Goal: Find specific page/section: Find specific page/section

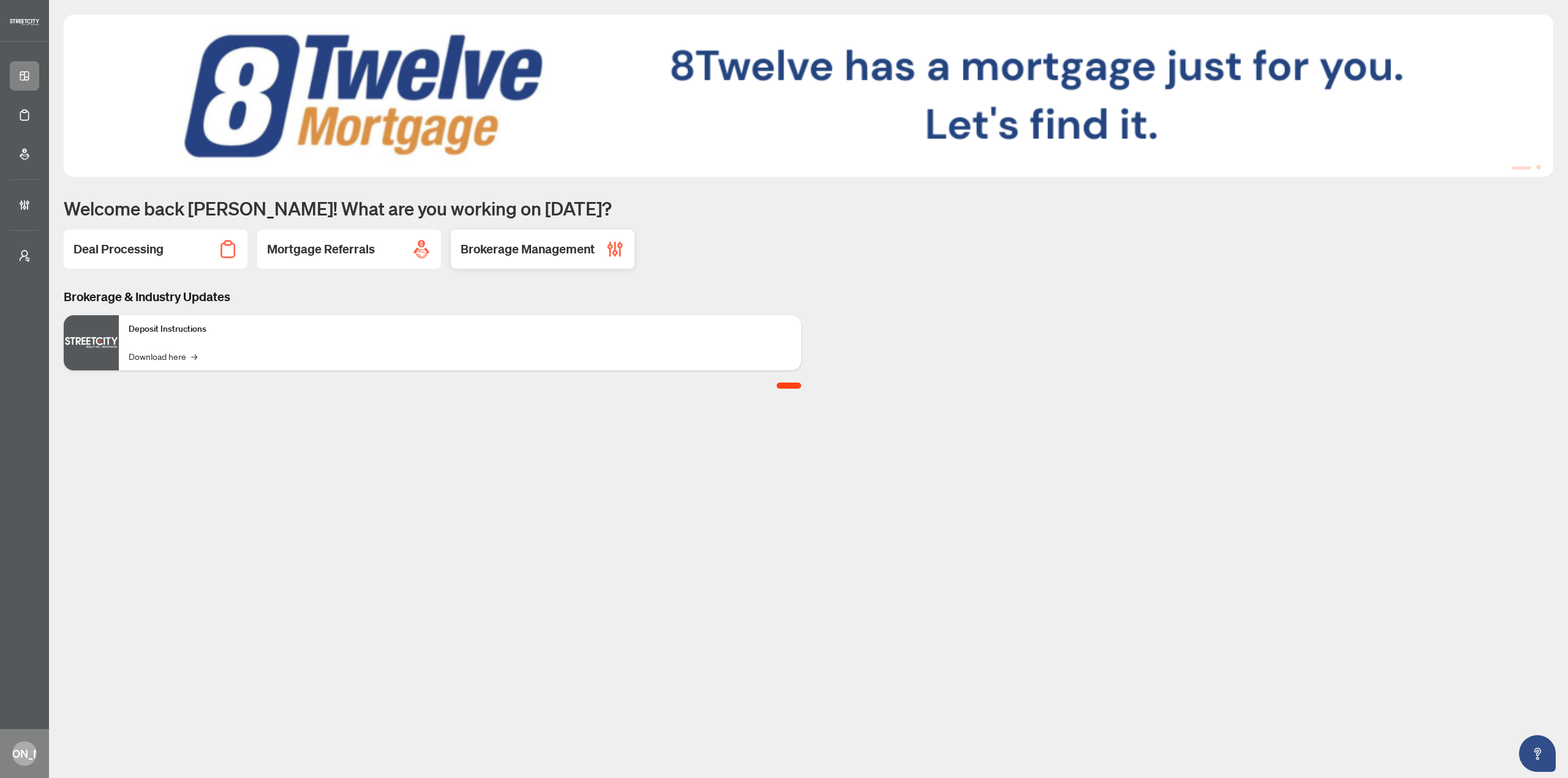
click at [525, 246] on h2 "Brokerage Management" at bounding box center [528, 249] width 134 height 17
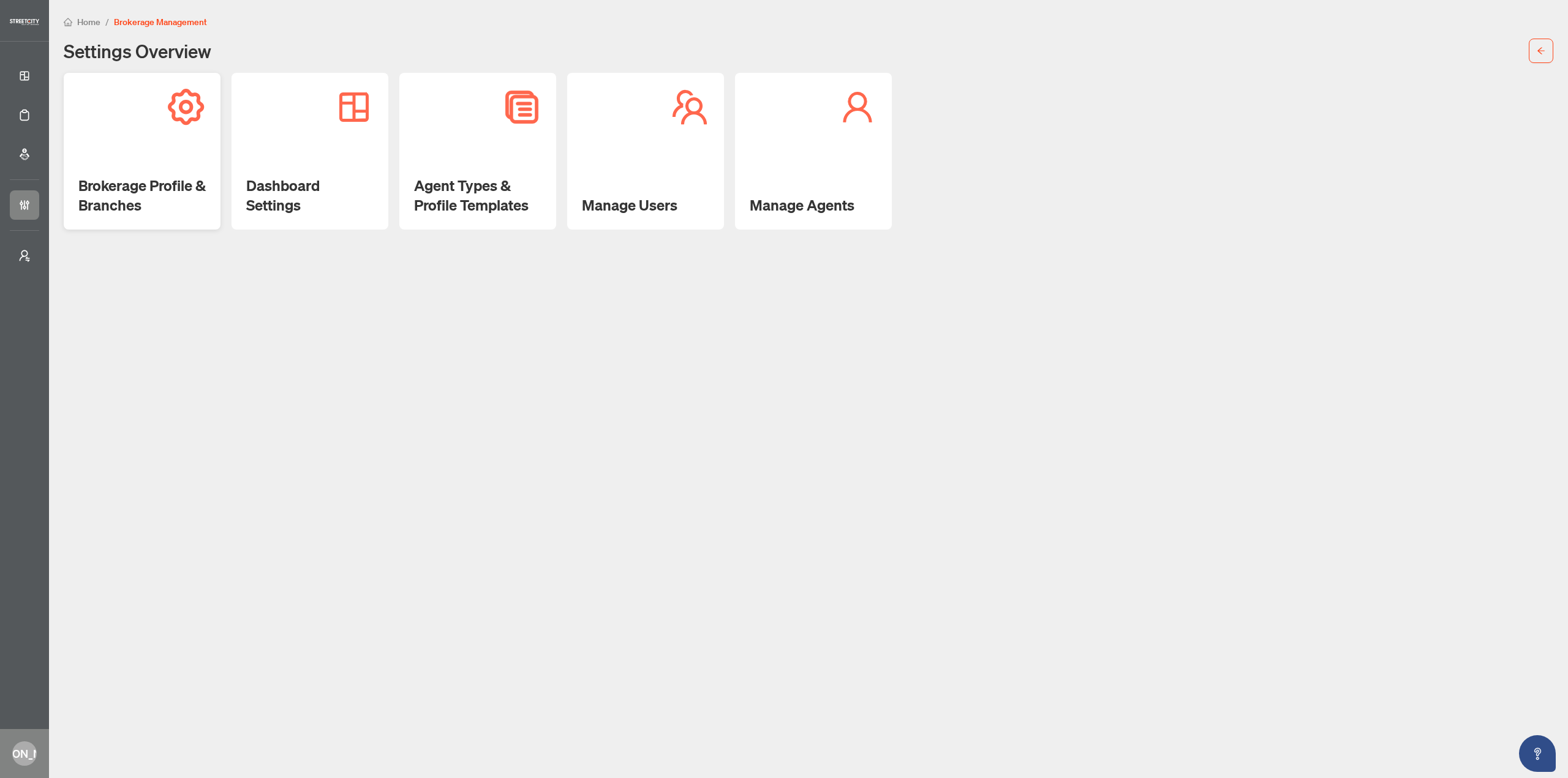
click at [162, 182] on h2 "Brokerage Profile & Branches" at bounding box center [142, 196] width 127 height 39
